Goal: Transaction & Acquisition: Purchase product/service

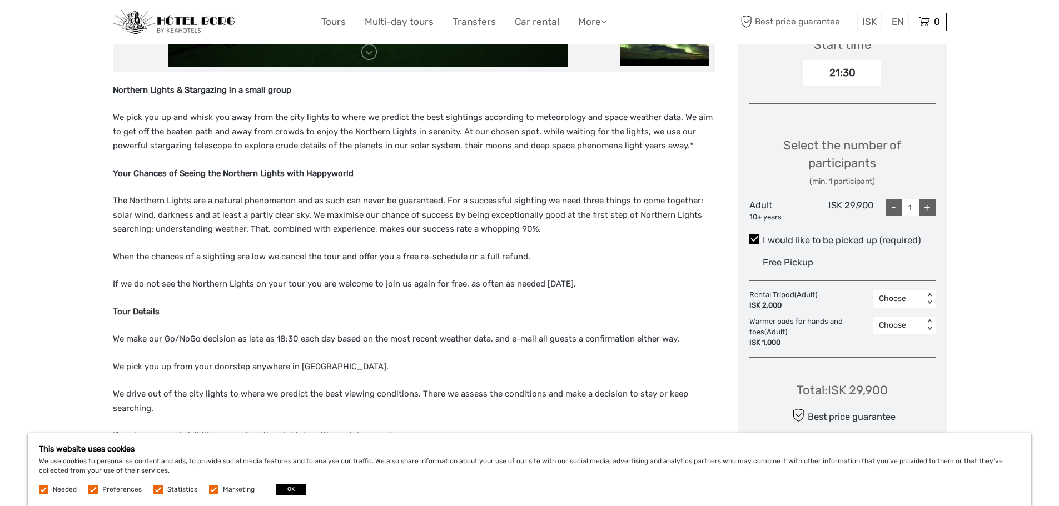
scroll to position [389, 0]
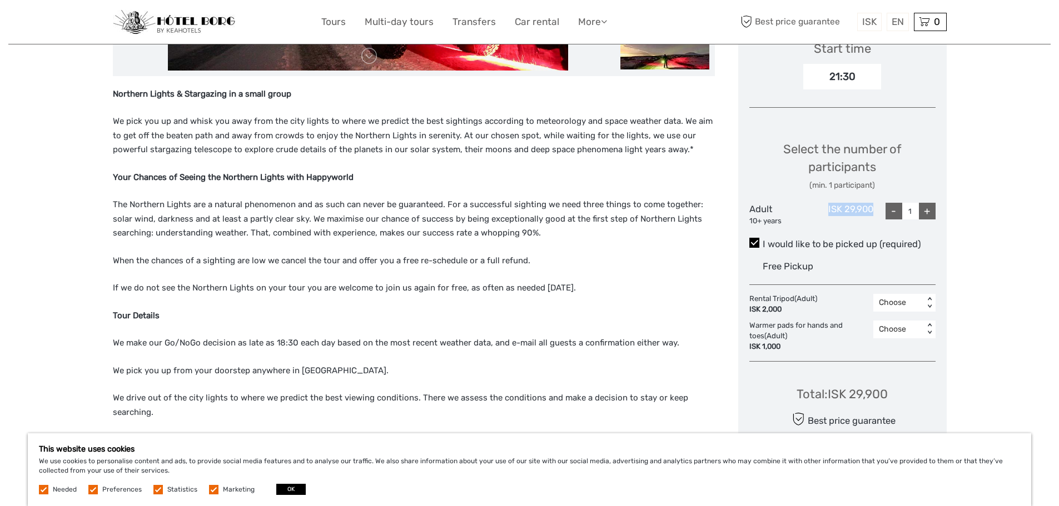
drag, startPoint x: 874, startPoint y: 211, endPoint x: 828, endPoint y: 211, distance: 46.7
click at [828, 211] on div "Adult 10+ years ISK 29,900 - 1 +" at bounding box center [842, 214] width 186 height 23
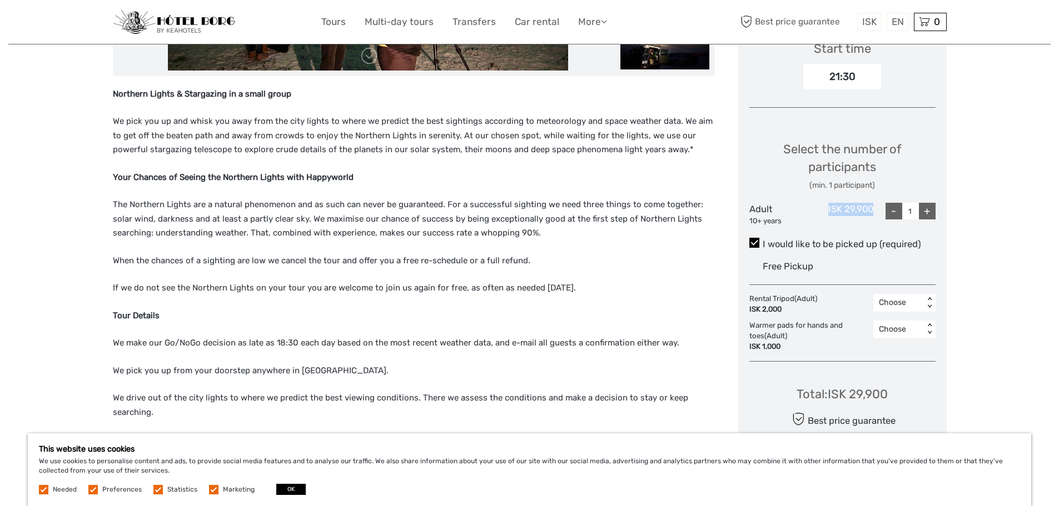
copy div "ISK 29,900"
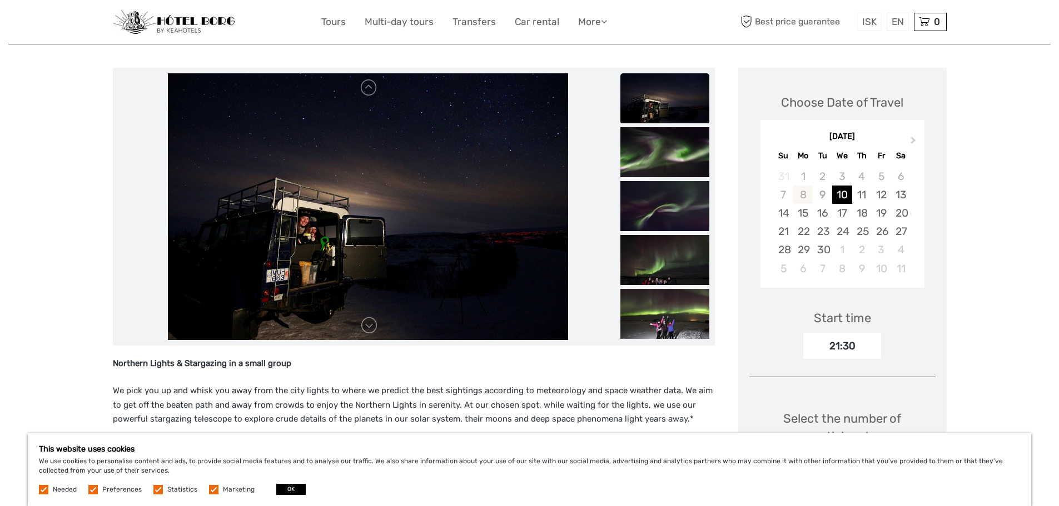
scroll to position [56, 0]
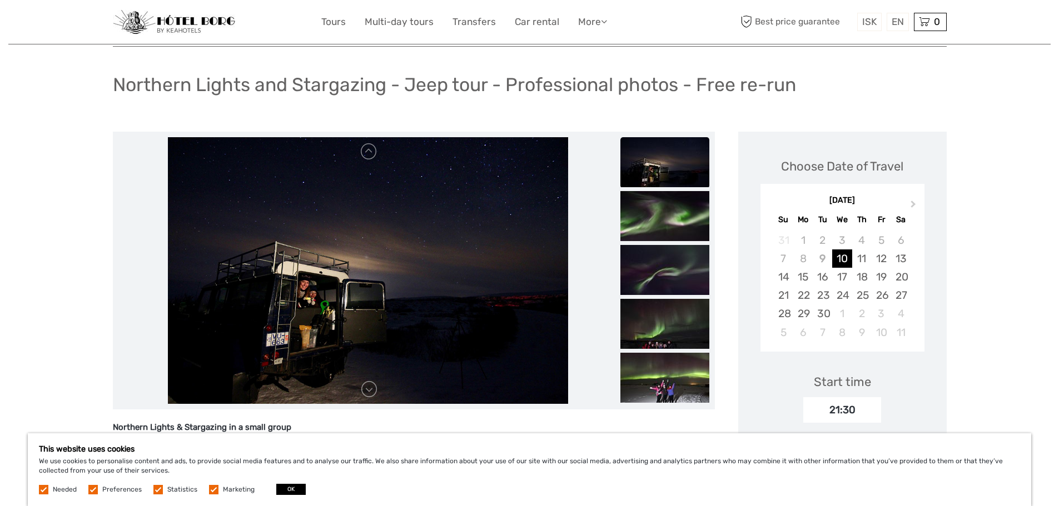
drag, startPoint x: 167, startPoint y: 27, endPoint x: 187, endPoint y: 33, distance: 20.4
click at [167, 27] on img at bounding box center [174, 22] width 122 height 24
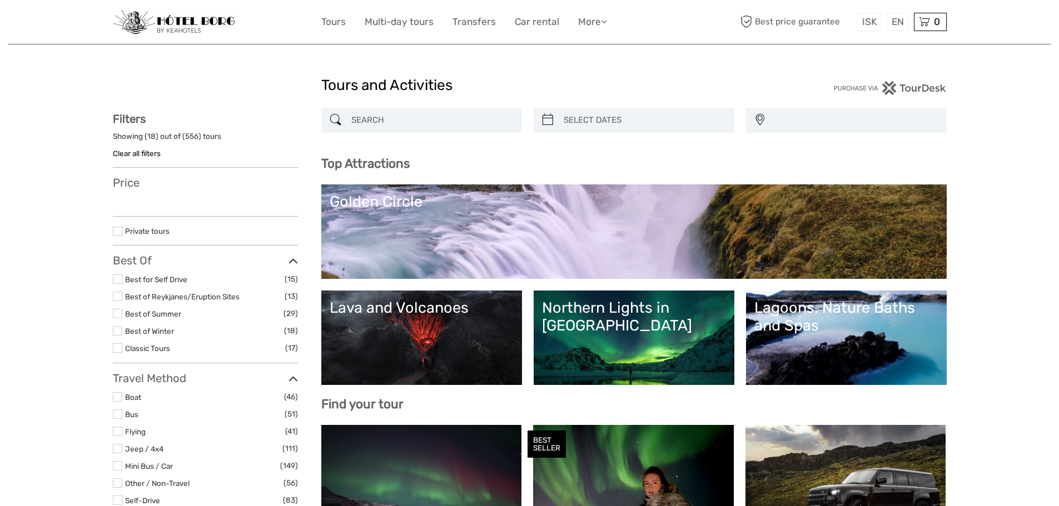
select select
